Goal: Register for event/course: Sign up to attend an event or enroll in a course

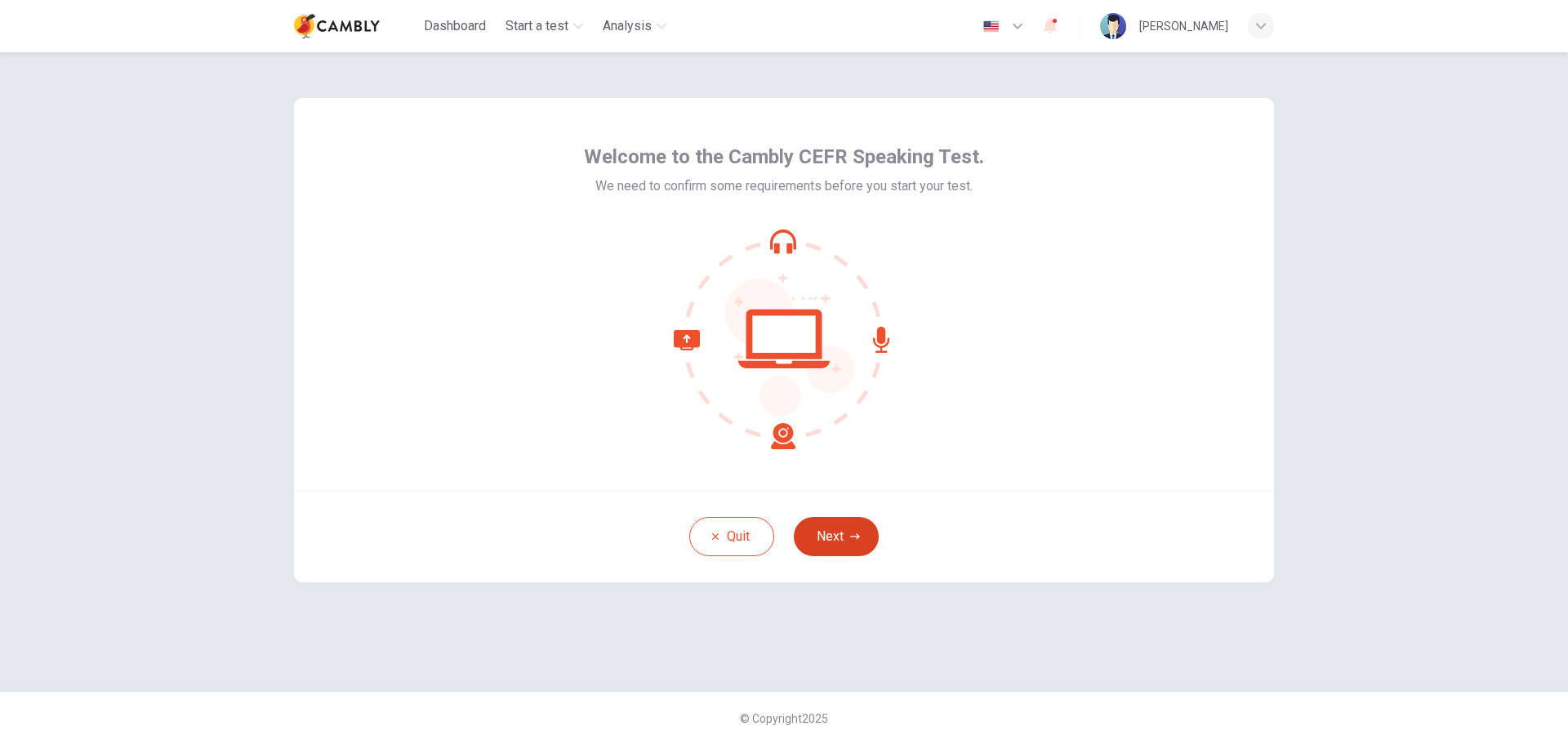
click at [843, 539] on button "Next" at bounding box center [836, 537] width 84 height 39
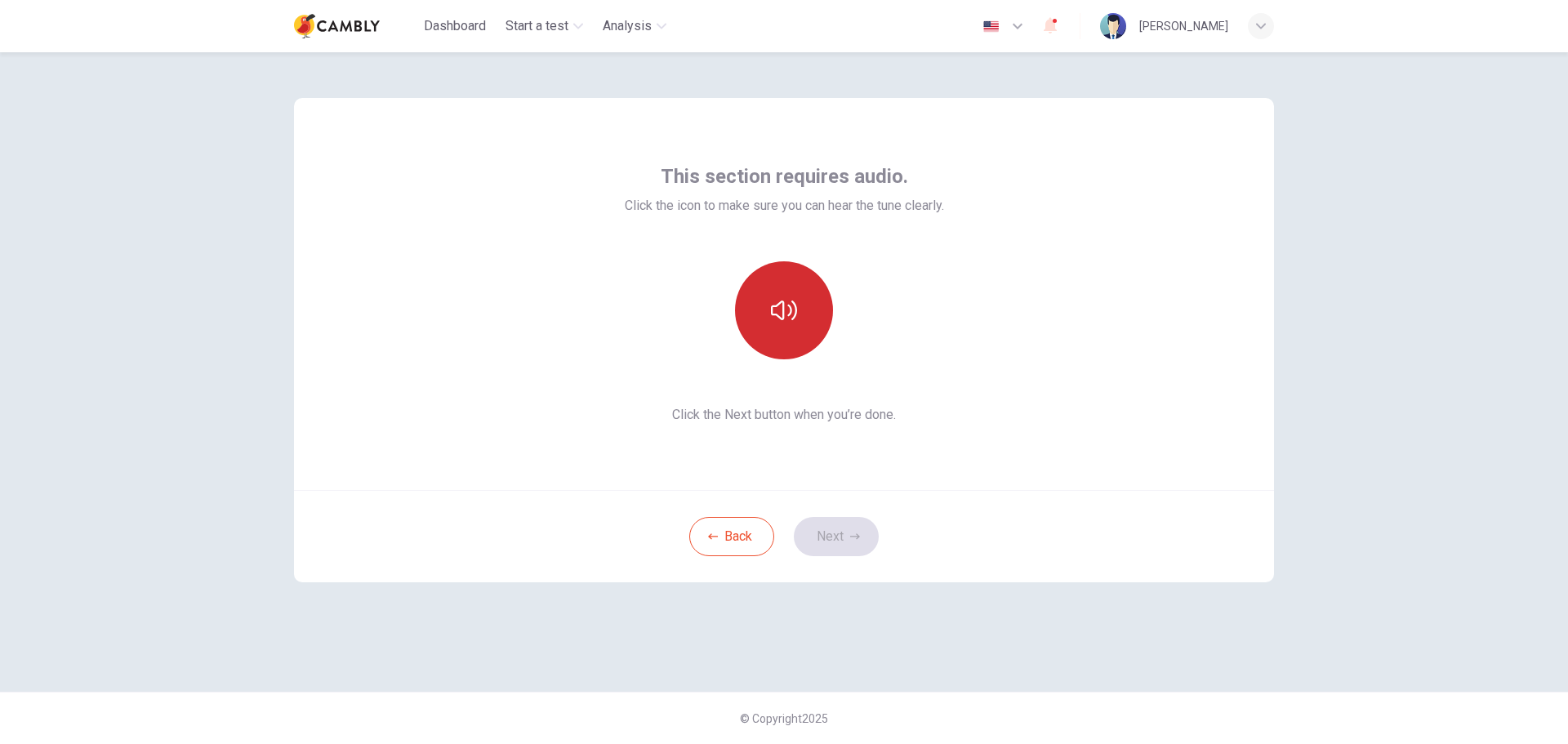
click at [790, 298] on icon "button" at bounding box center [784, 311] width 26 height 26
click at [808, 326] on button "button" at bounding box center [784, 310] width 98 height 98
click at [855, 538] on icon "button" at bounding box center [855, 536] width 9 height 9
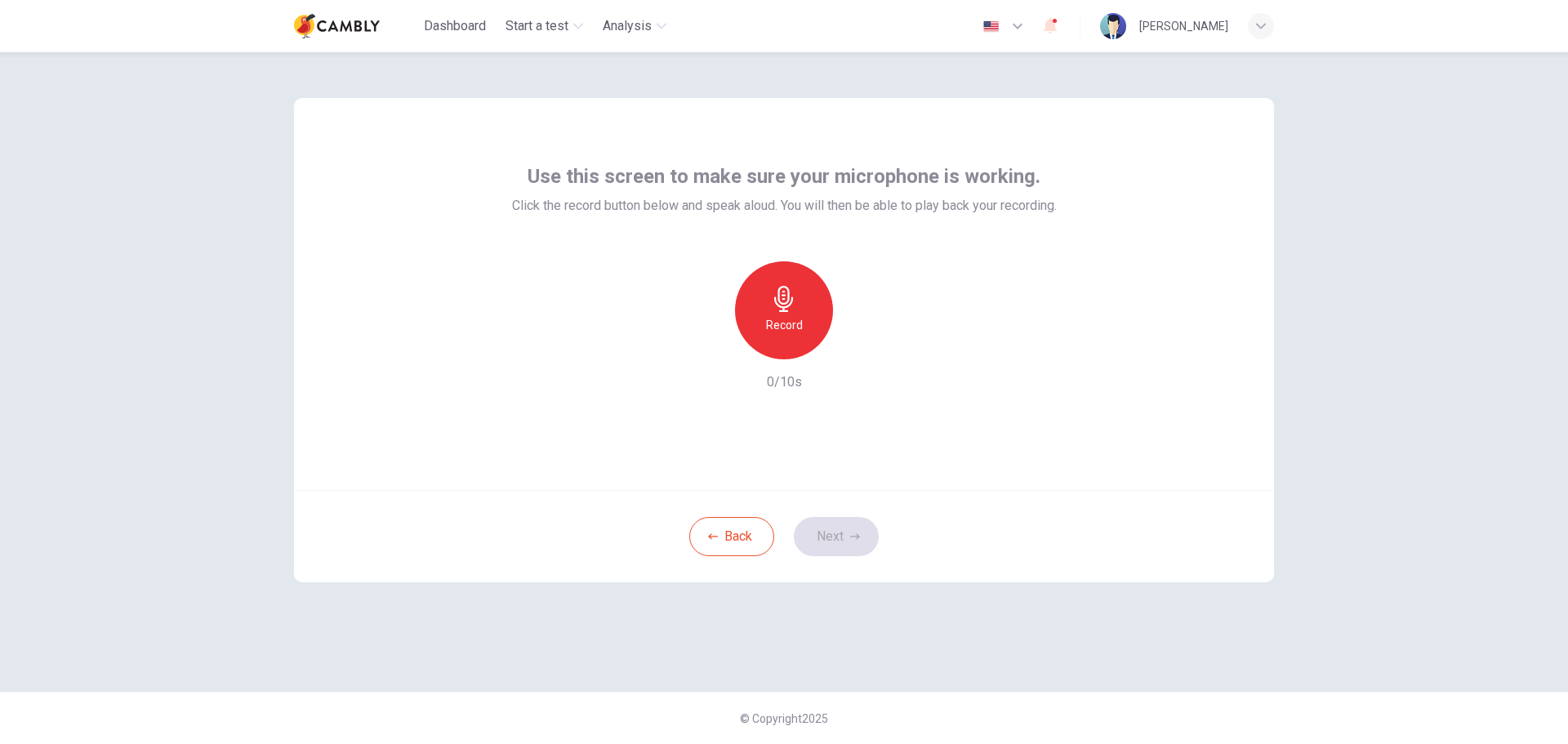
click at [883, 337] on div "Record 0/10s" at bounding box center [784, 326] width 544 height 130
click at [793, 311] on icon "button" at bounding box center [784, 299] width 26 height 26
click at [858, 341] on icon "button" at bounding box center [859, 345] width 16 height 16
click at [850, 532] on icon "button" at bounding box center [855, 536] width 9 height 9
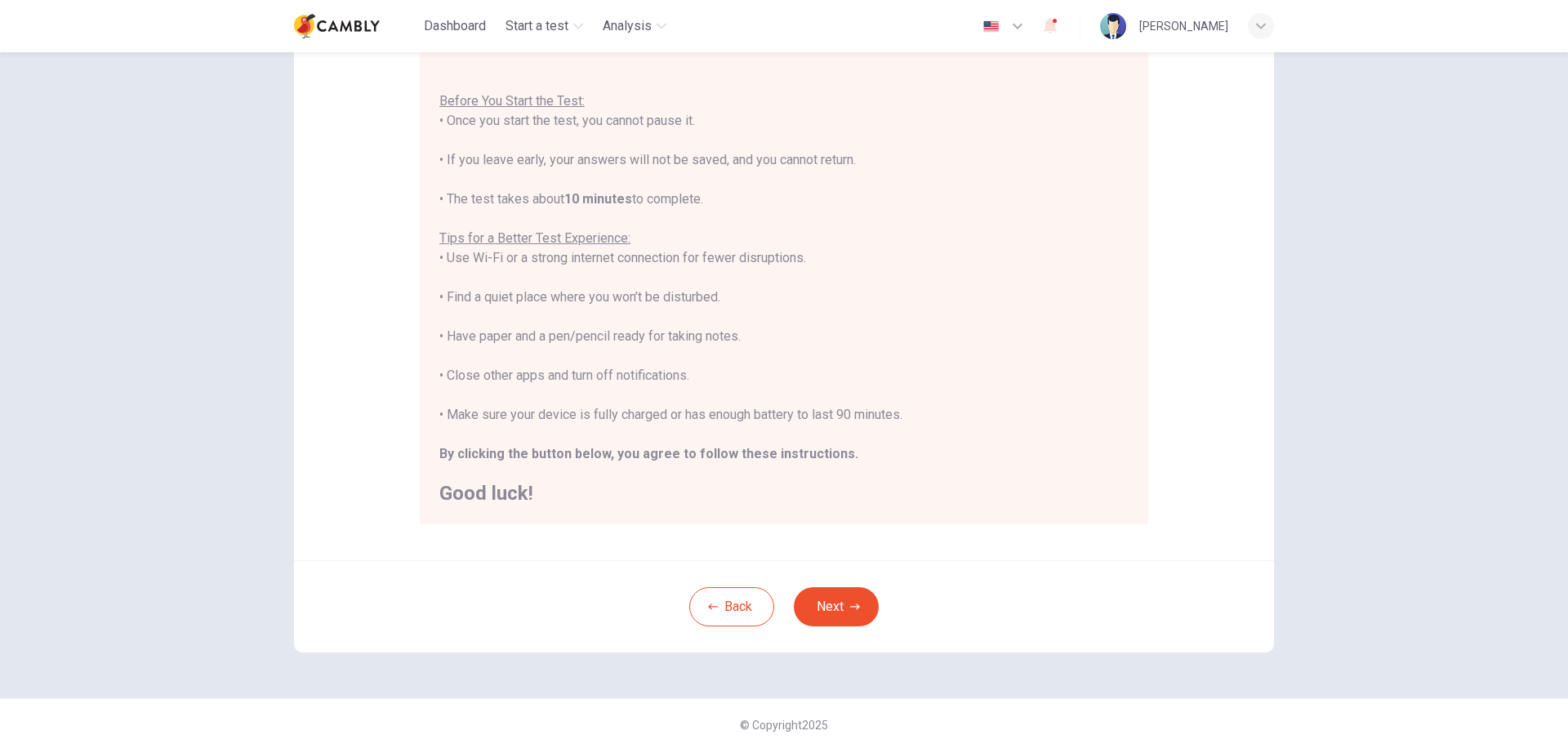
scroll to position [164, 0]
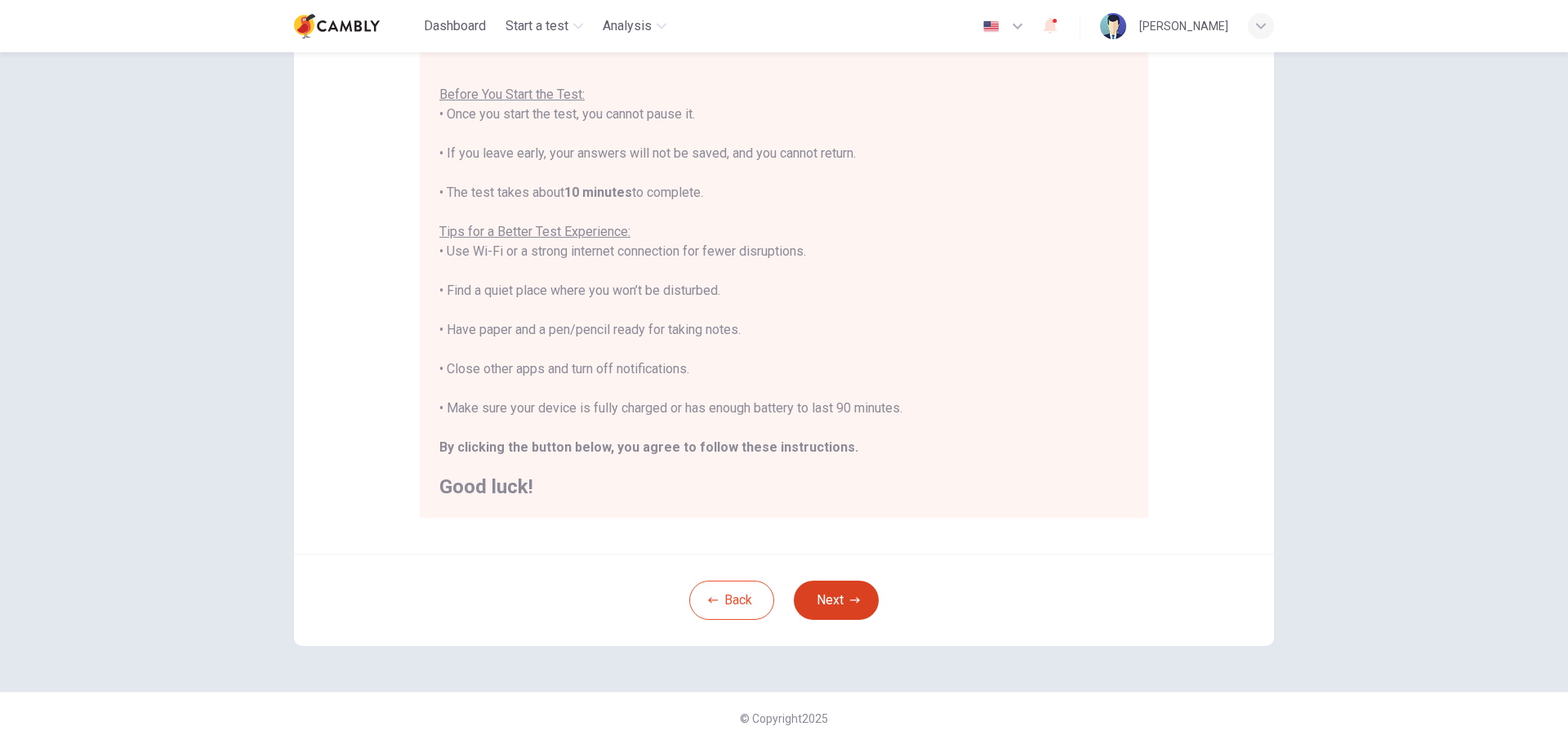
click at [831, 581] on button "Next" at bounding box center [836, 600] width 84 height 39
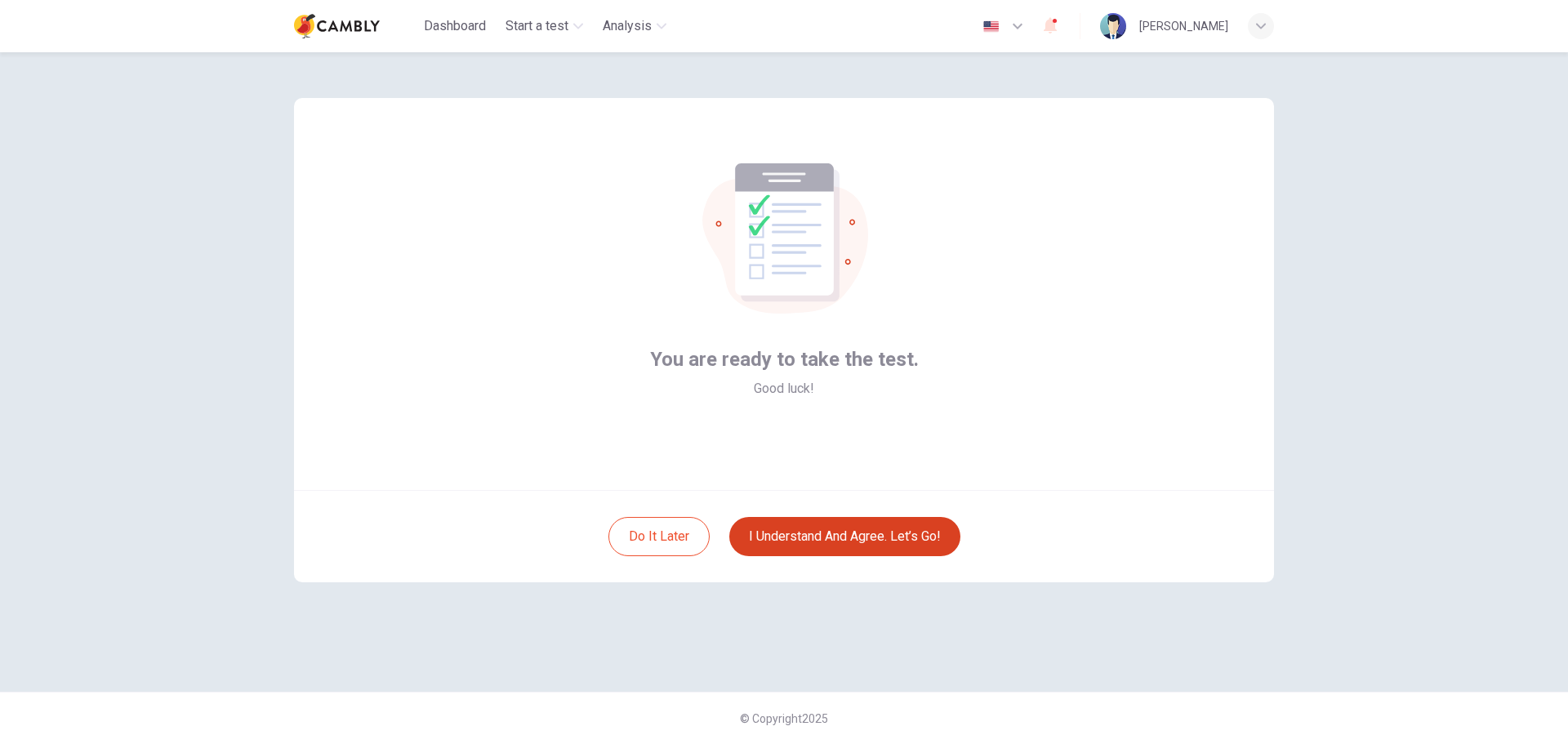
click at [842, 527] on button "I understand and agree. Let’s go!" at bounding box center [845, 537] width 231 height 39
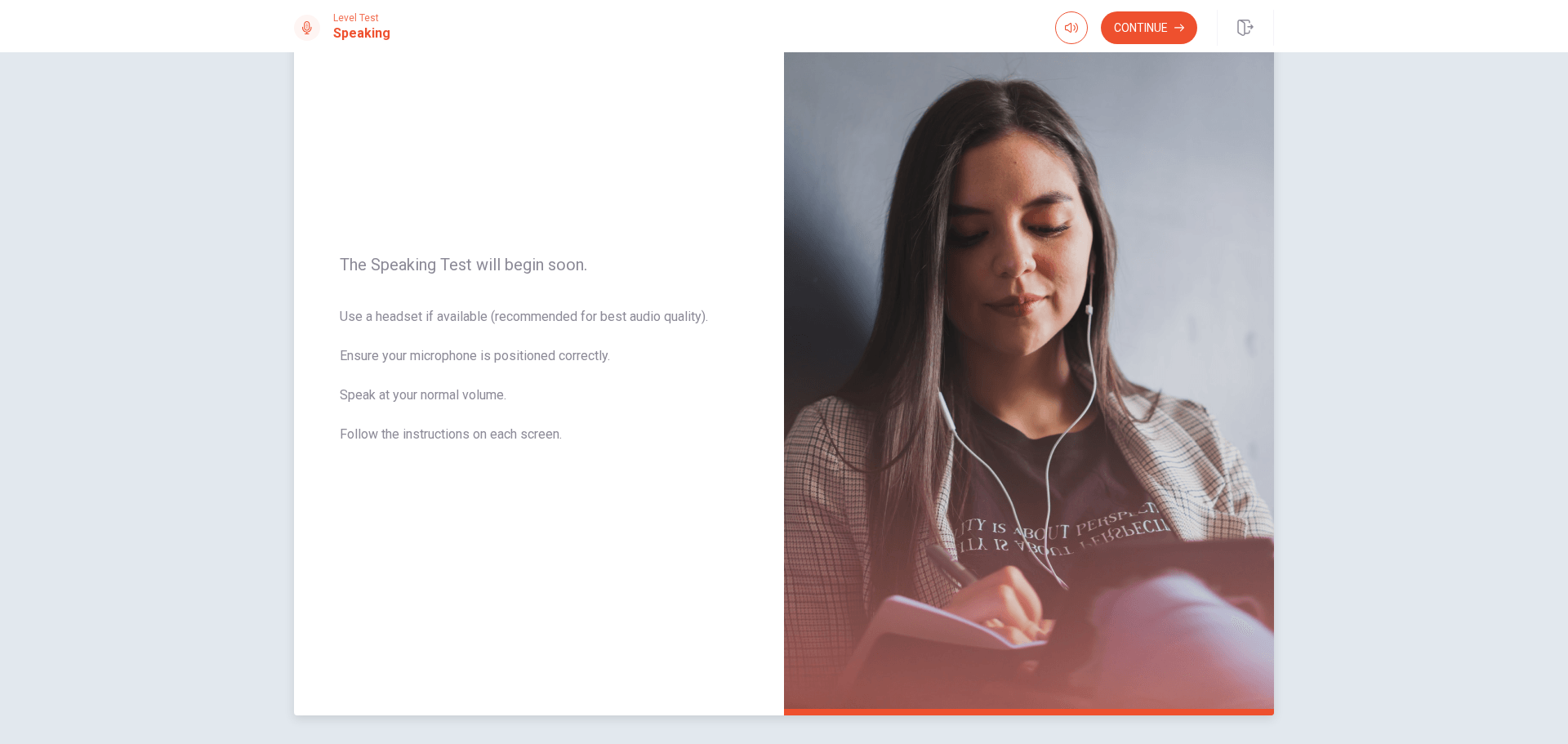
scroll to position [138, 0]
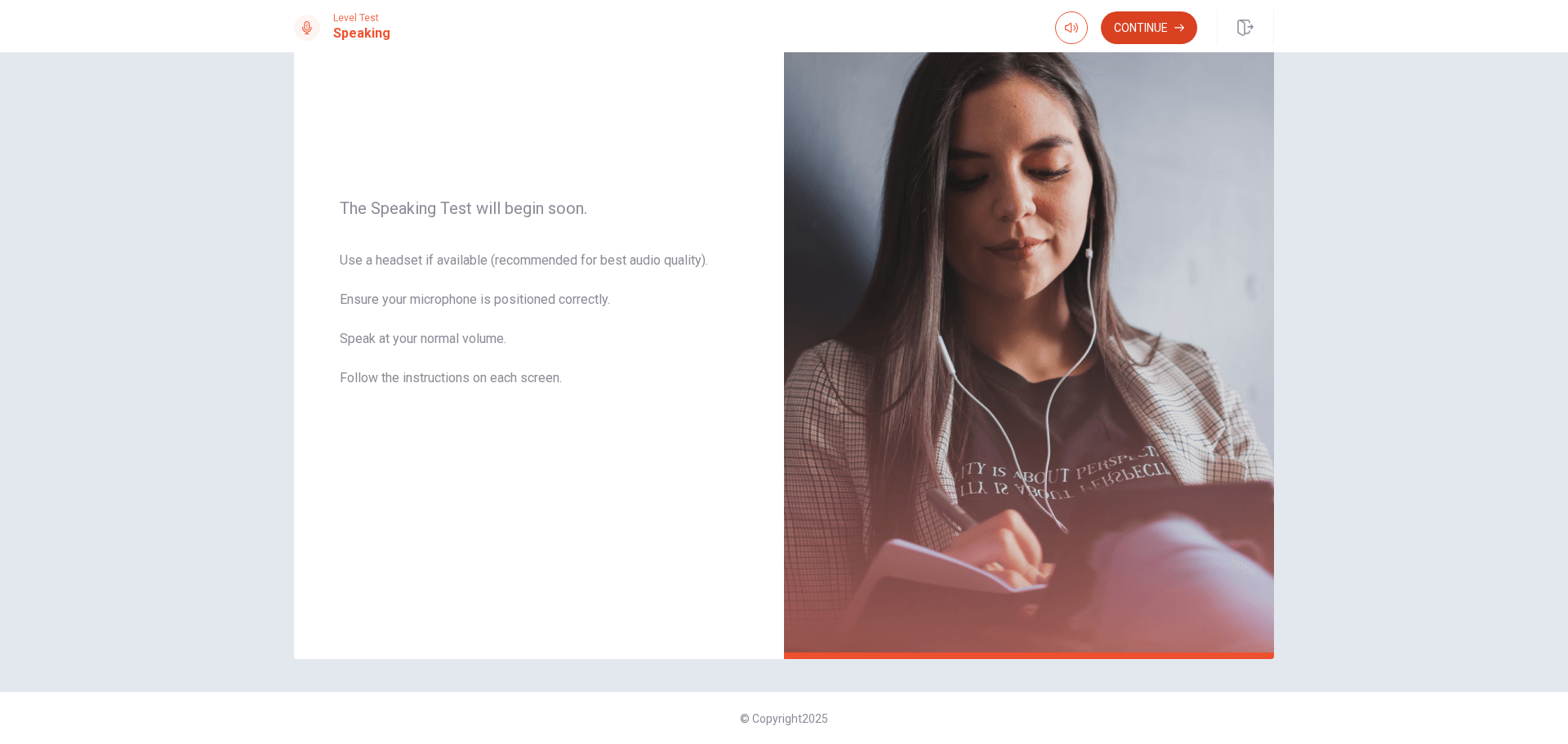
click at [1155, 23] on button "Continue" at bounding box center [1149, 27] width 97 height 33
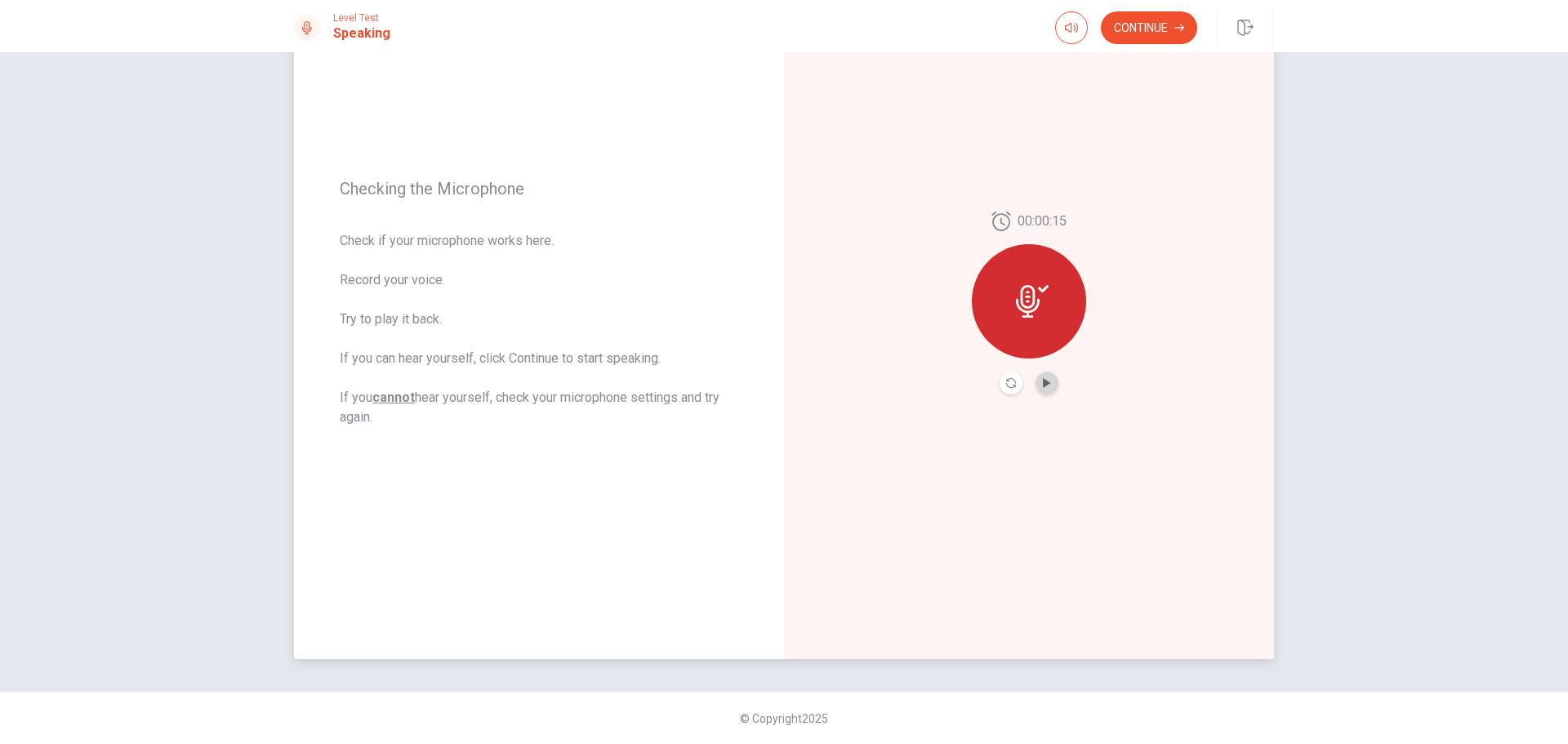
click at [1047, 391] on button "Play Audio" at bounding box center [1046, 383] width 23 height 23
click at [1156, 30] on button "Continue" at bounding box center [1149, 27] width 97 height 33
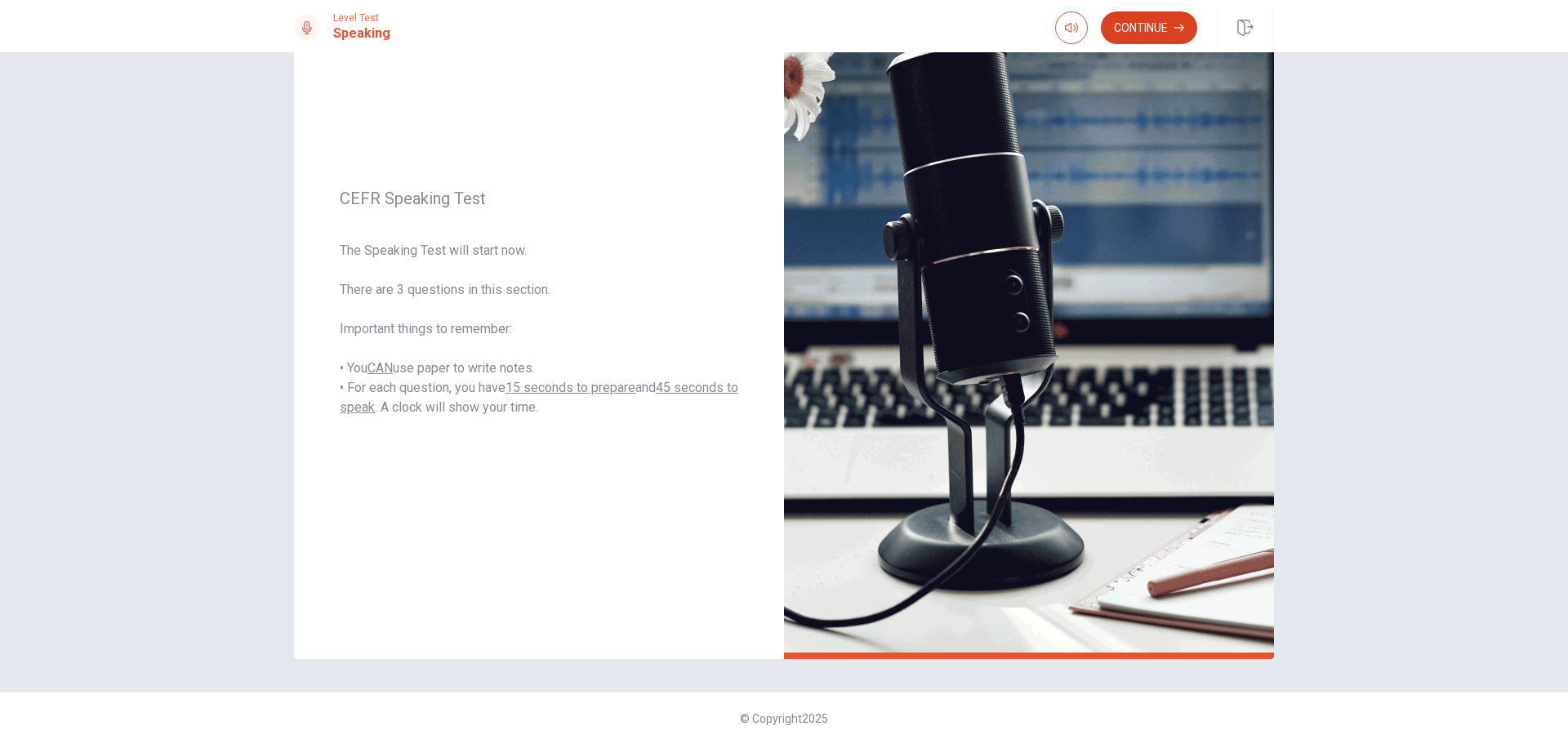
click at [1137, 30] on button "Continue" at bounding box center [1149, 27] width 97 height 33
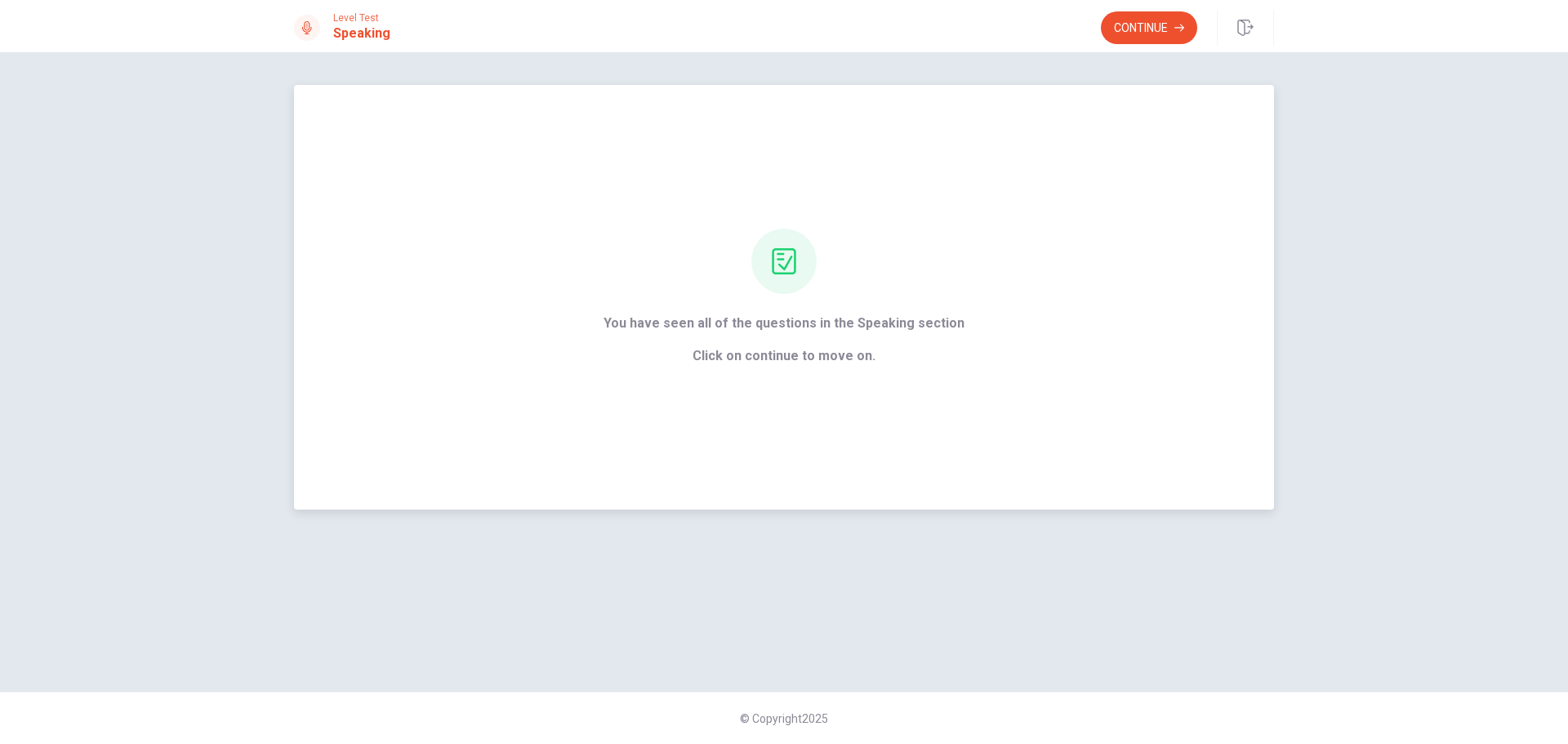
click at [814, 340] on div "You have seen all of the questions in the Speaking section Click on continue to…" at bounding box center [784, 340] width 361 height 53
click at [1155, 36] on button "Continue" at bounding box center [1149, 27] width 97 height 33
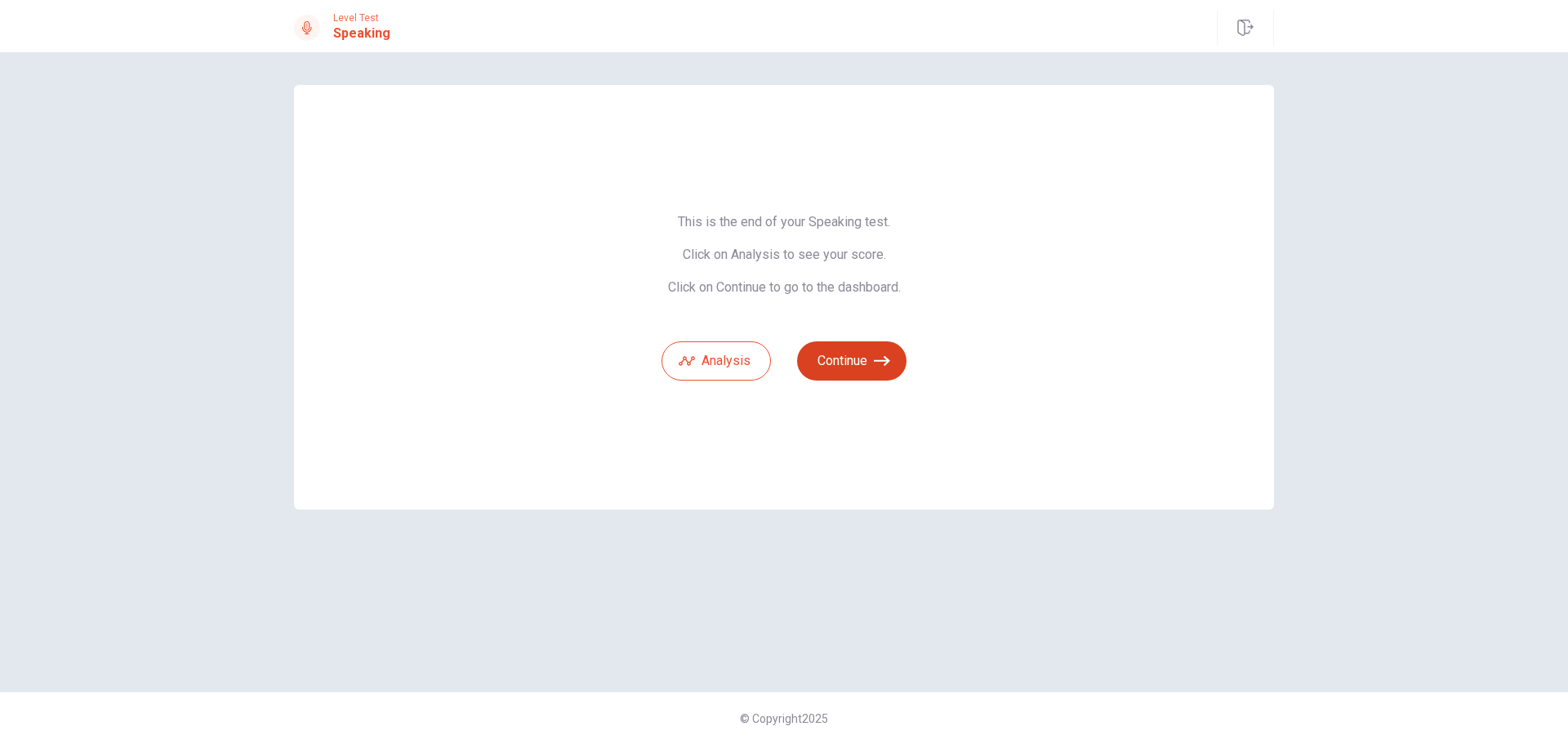
click at [860, 355] on button "Continue" at bounding box center [851, 361] width 110 height 39
